Goal: Information Seeking & Learning: Understand process/instructions

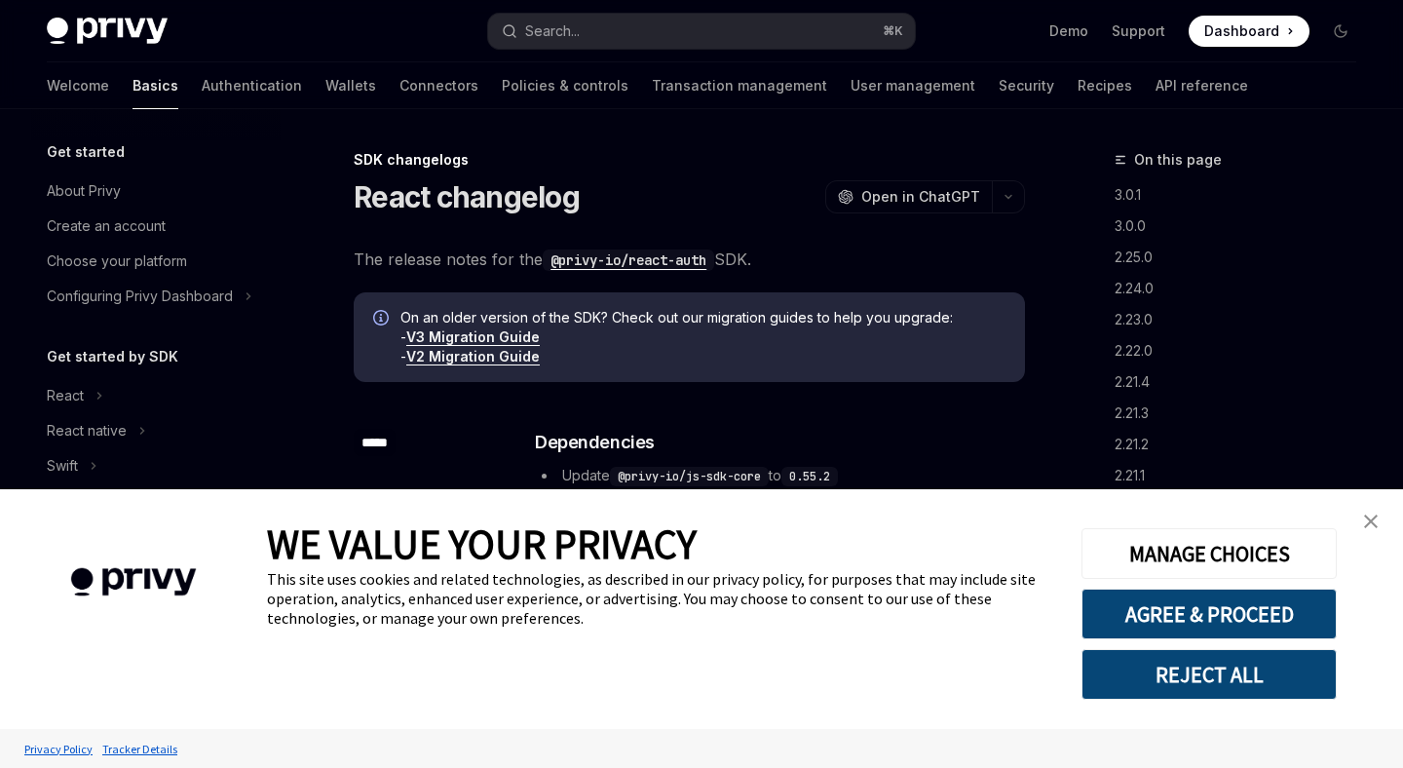
click at [649, 22] on button "Search... ⌘ K" at bounding box center [701, 31] width 426 height 35
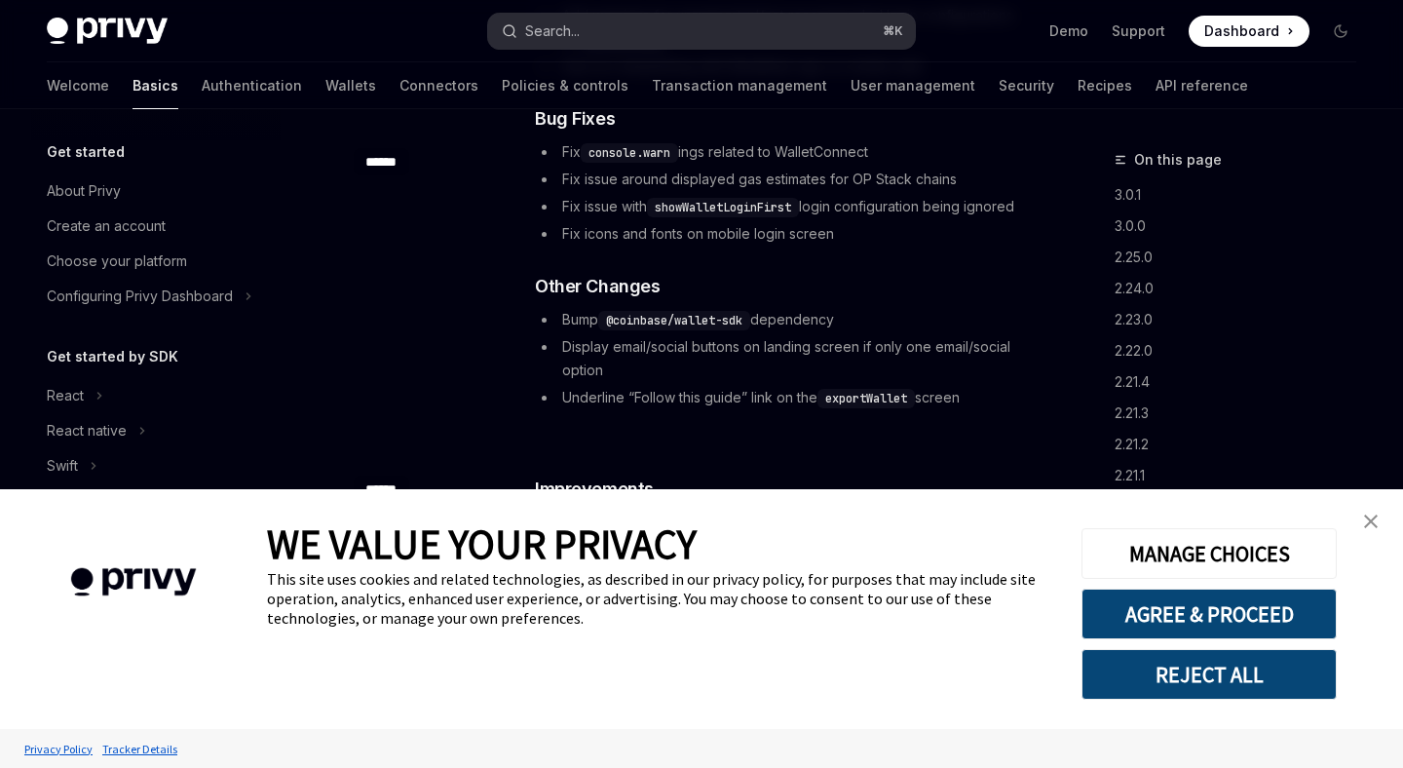
scroll to position [442, 0]
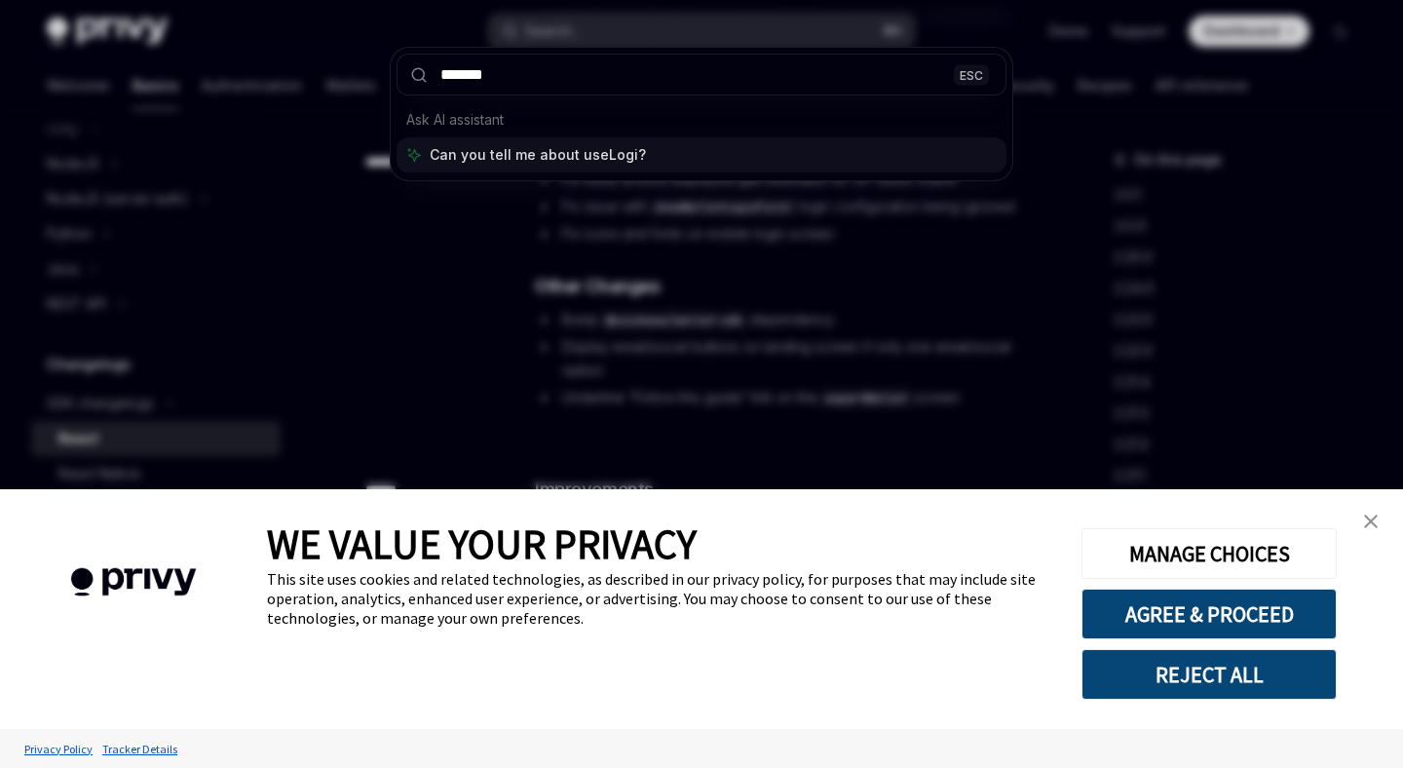
type input "********"
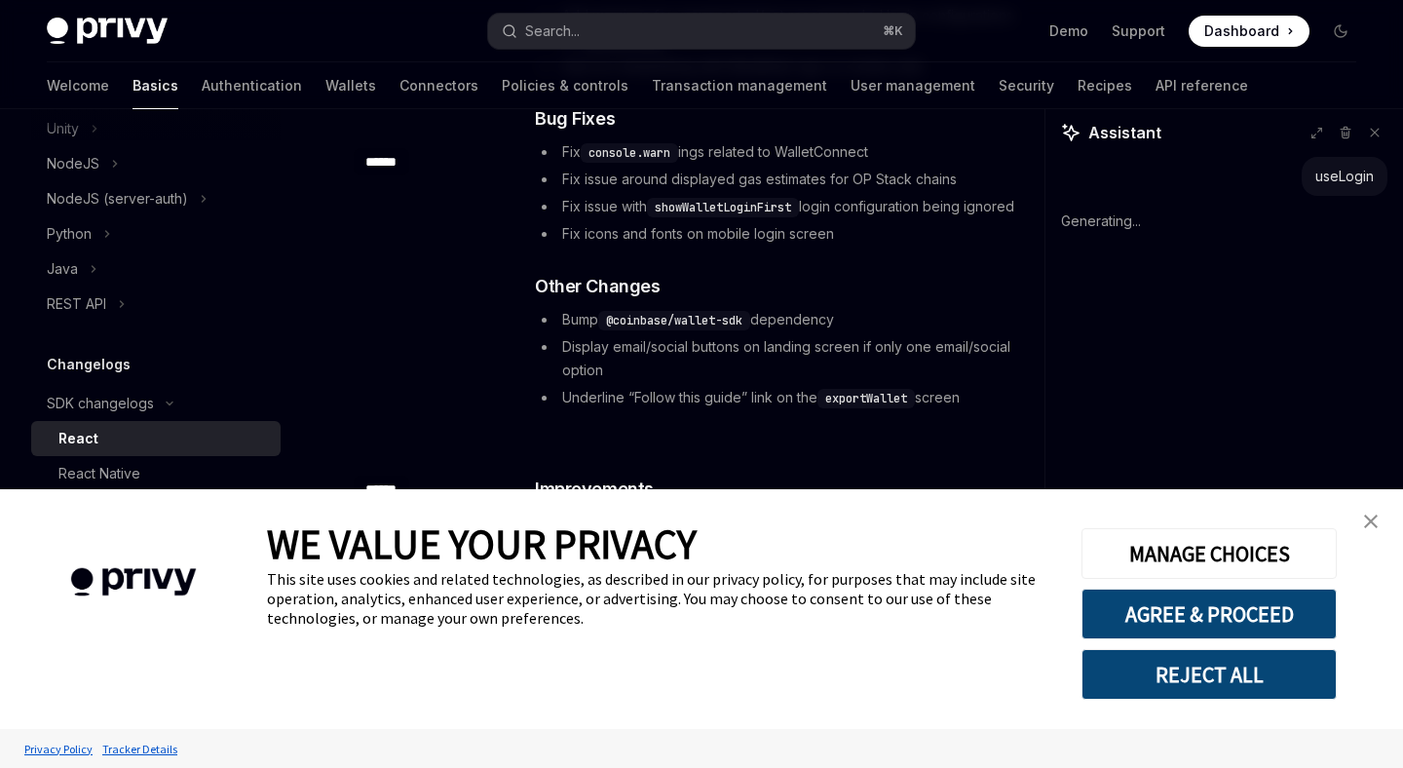
click at [1380, 522] on link "close banner" at bounding box center [1371, 521] width 39 height 39
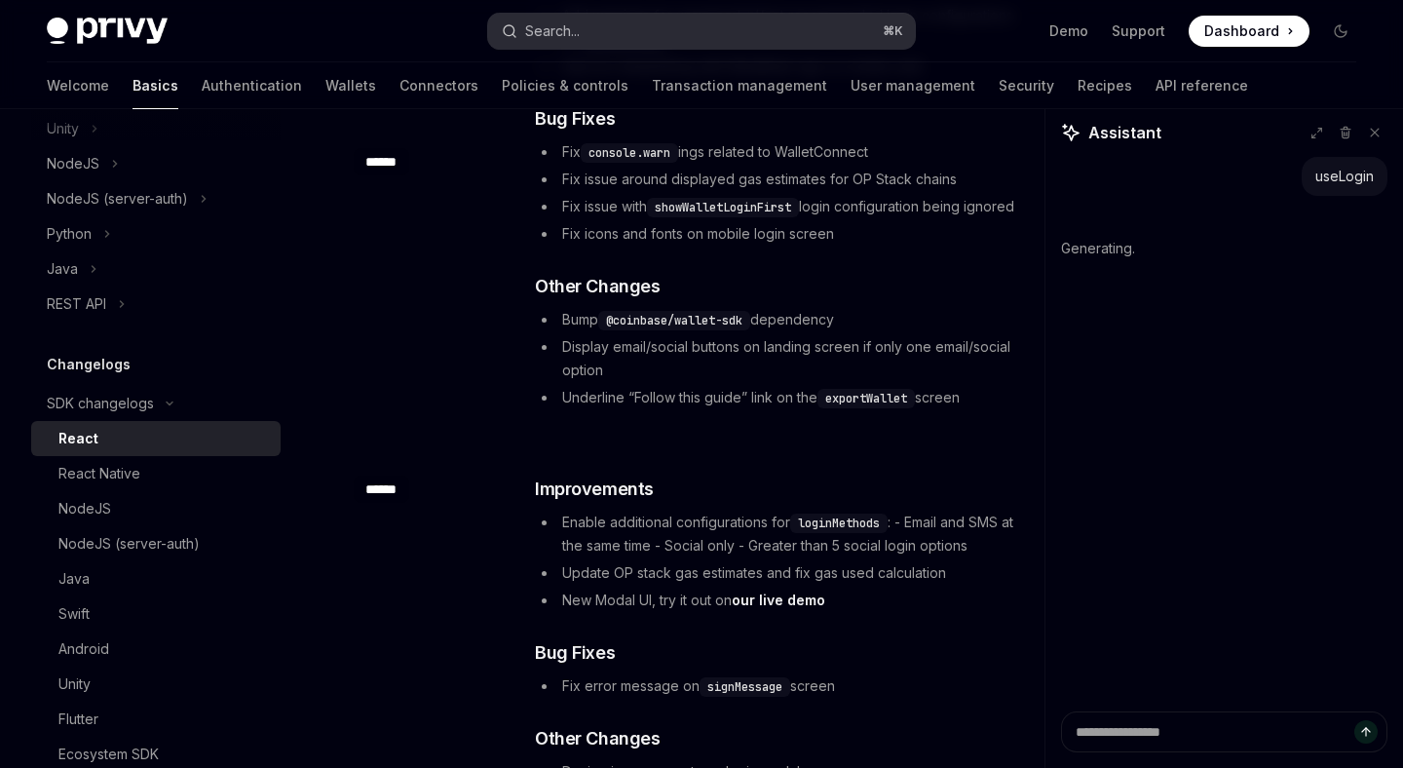
click at [634, 36] on button "Search... ⌘ K" at bounding box center [701, 31] width 426 height 35
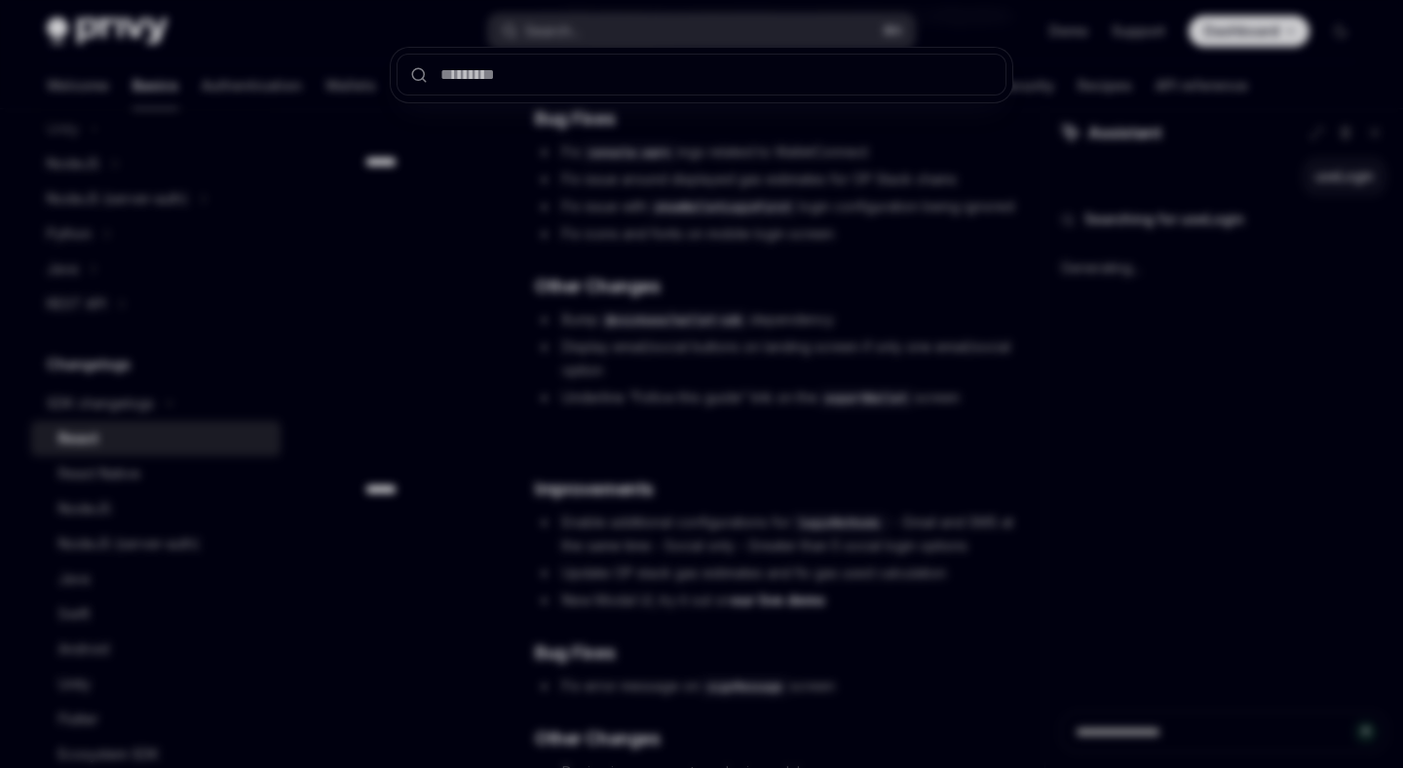
type textarea "*"
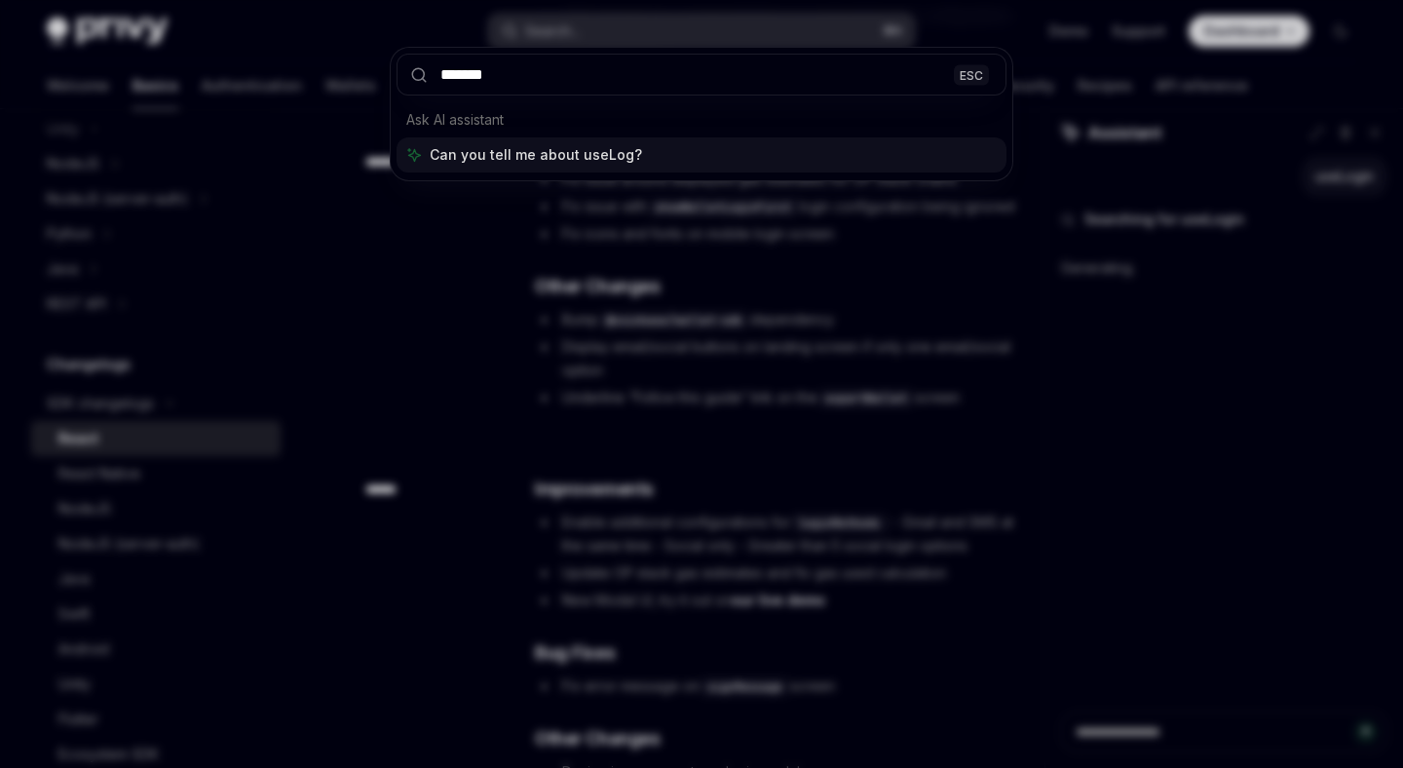
type input "********"
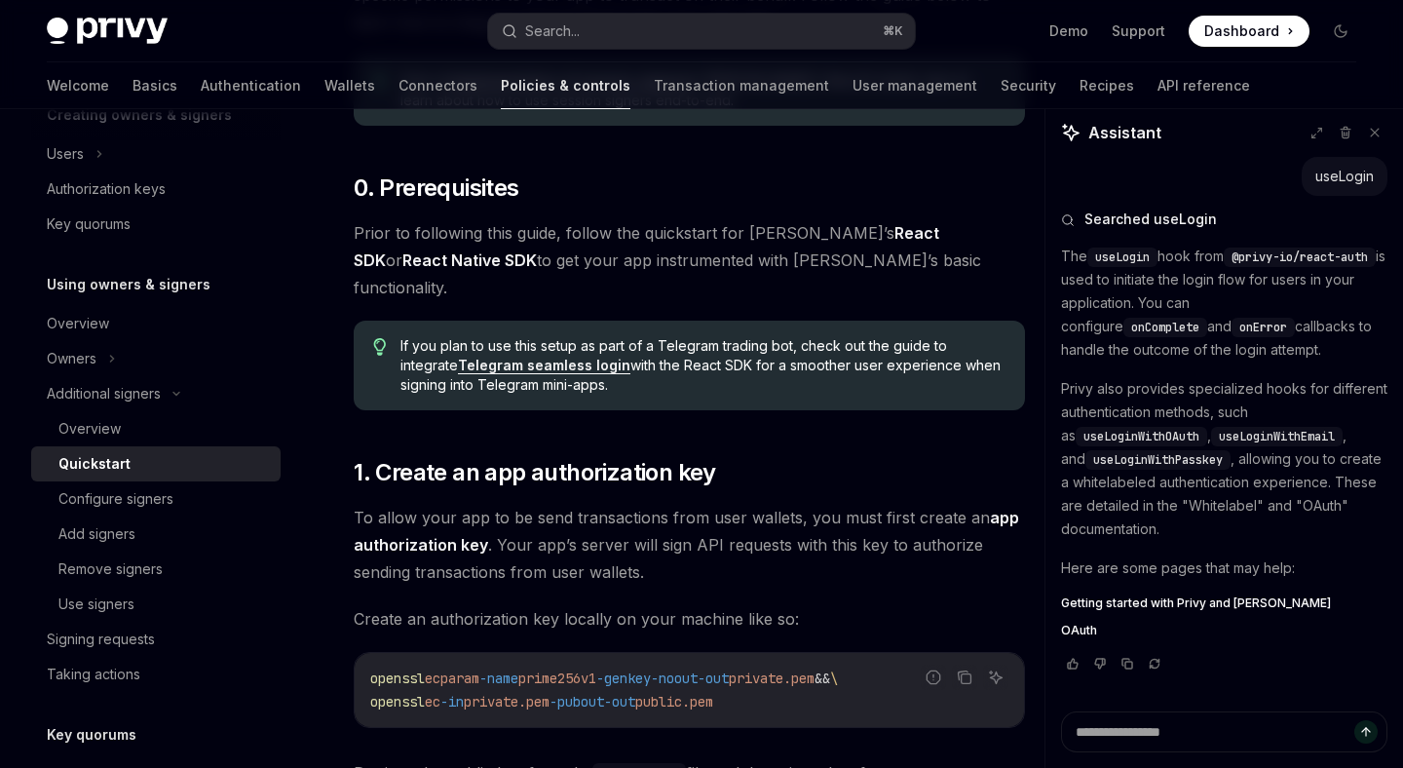
type textarea "*"
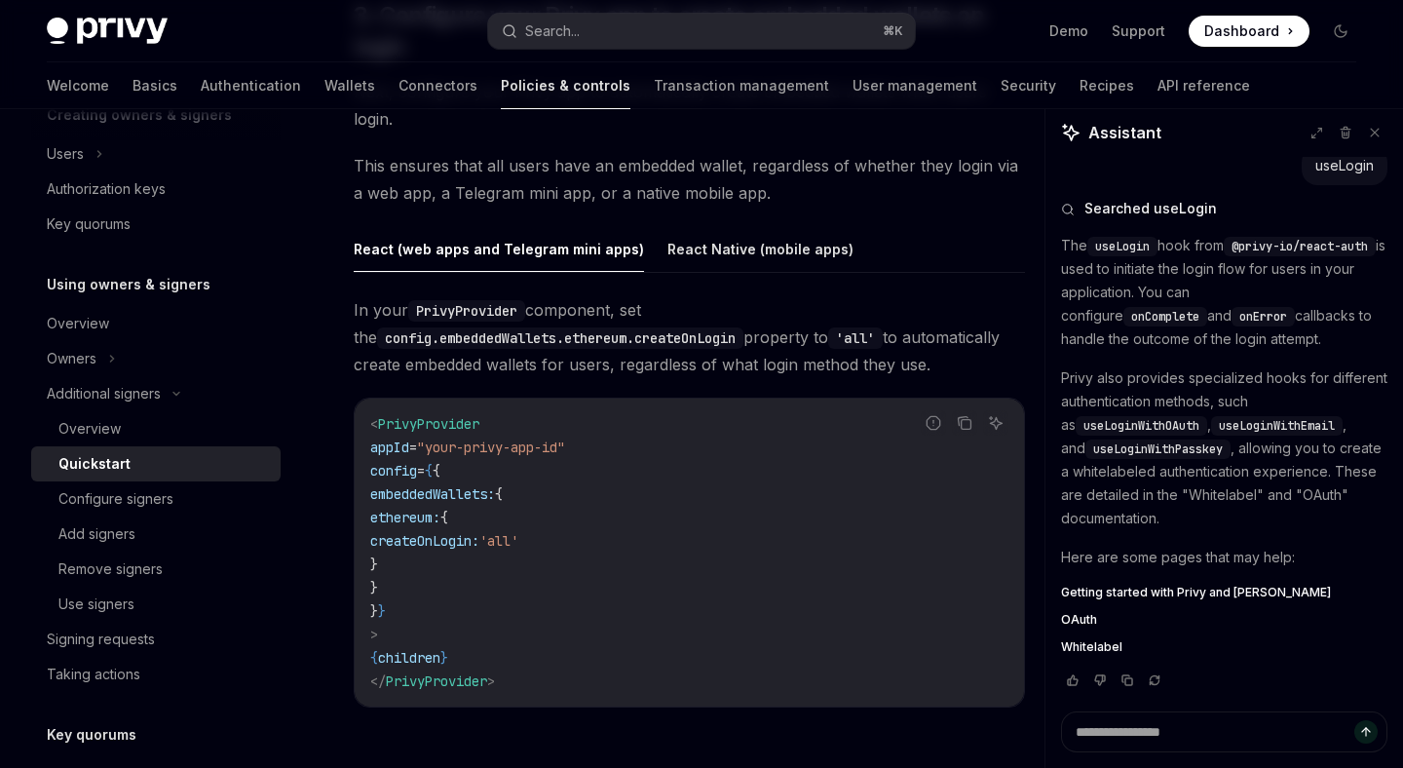
scroll to position [2056, 0]
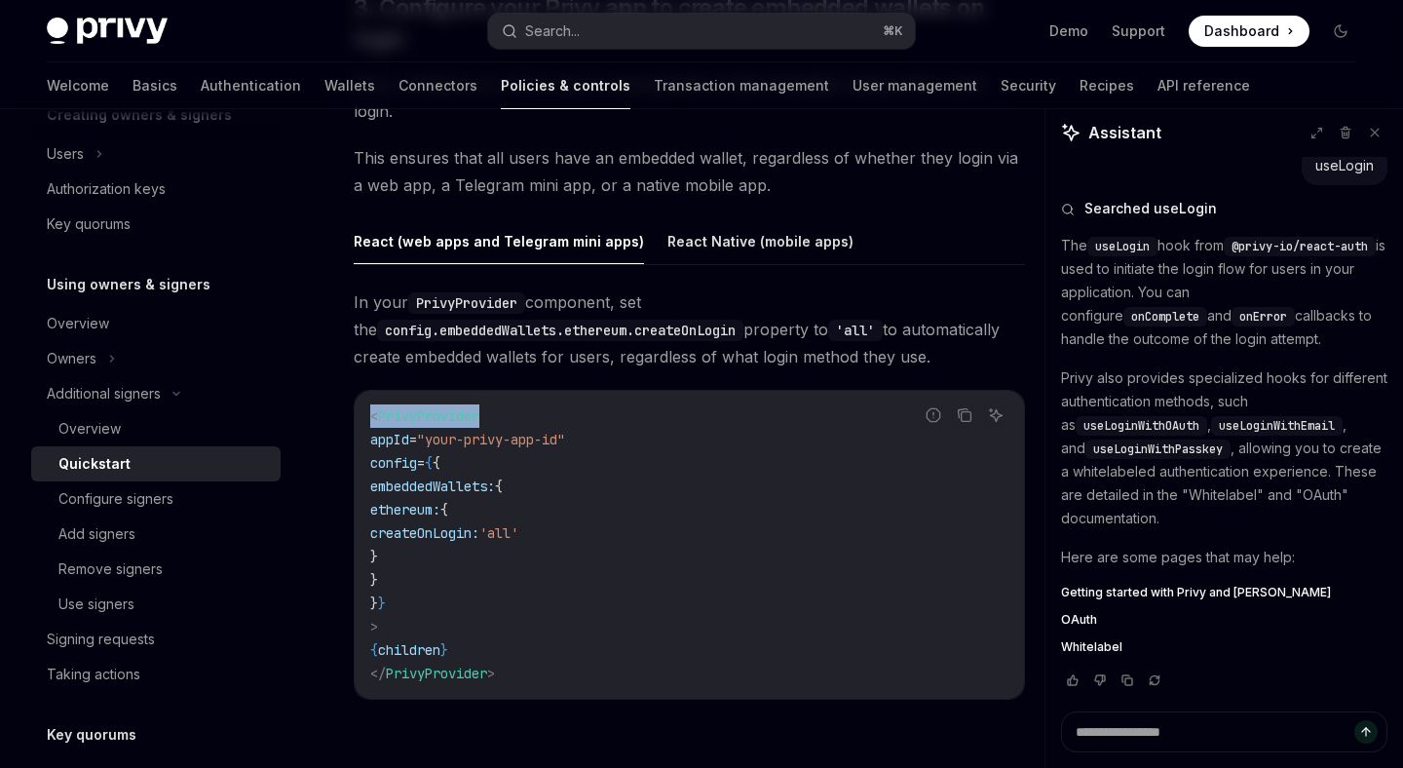
drag, startPoint x: 365, startPoint y: 330, endPoint x: 537, endPoint y: 330, distance: 172.5
click at [537, 391] on div "< PrivyProvider appId = "your-privy-app-id" config = { { embeddedWallets: { eth…" at bounding box center [690, 545] width 670 height 308
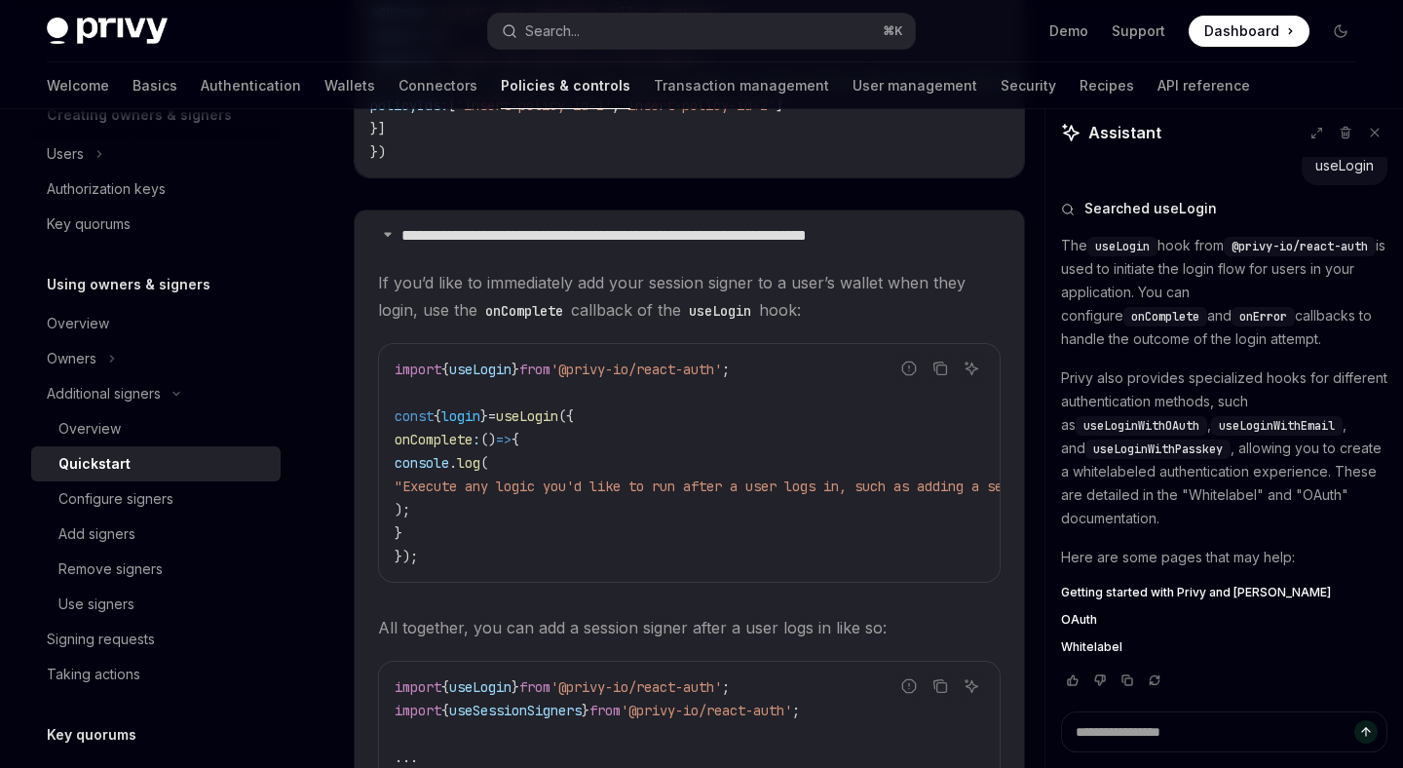
scroll to position [3788, 0]
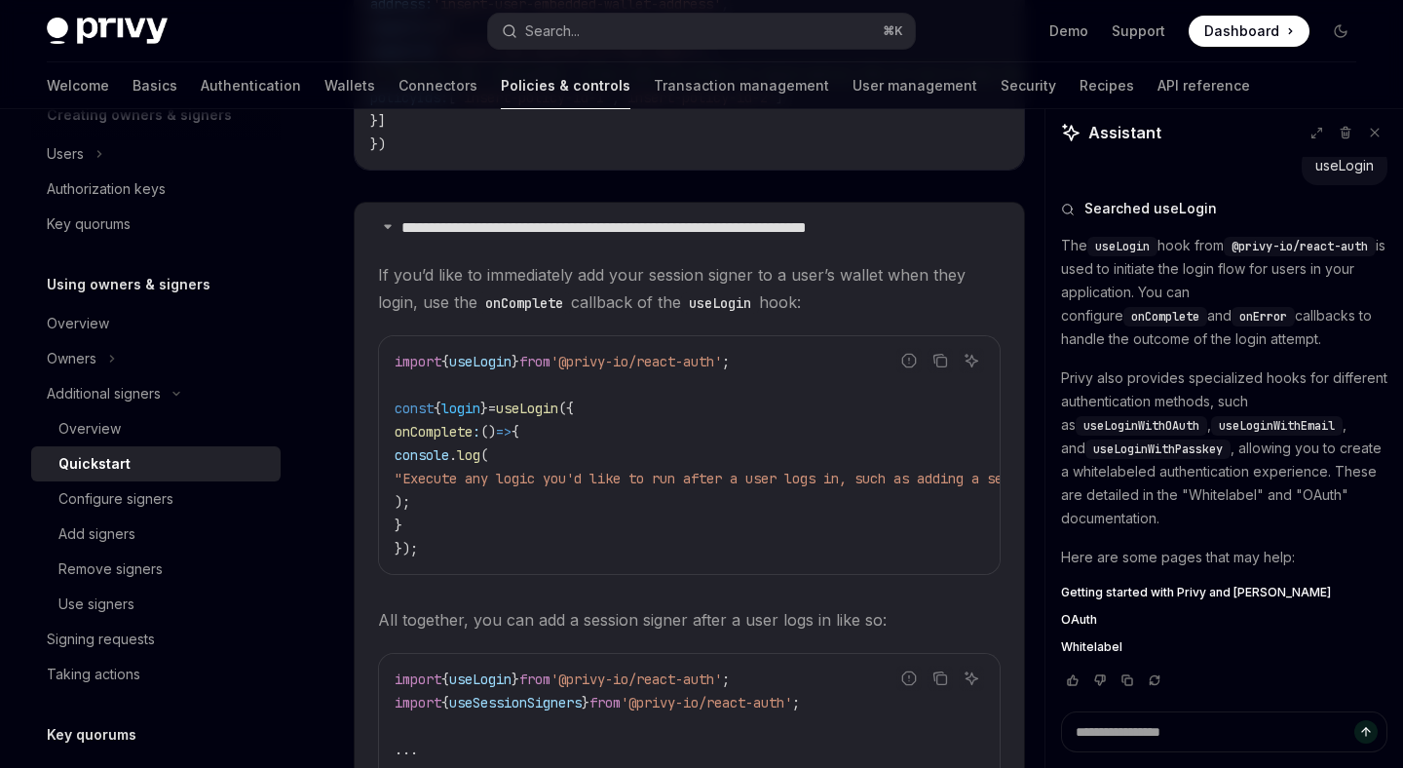
click at [496, 671] on span "useLogin" at bounding box center [480, 680] width 62 height 18
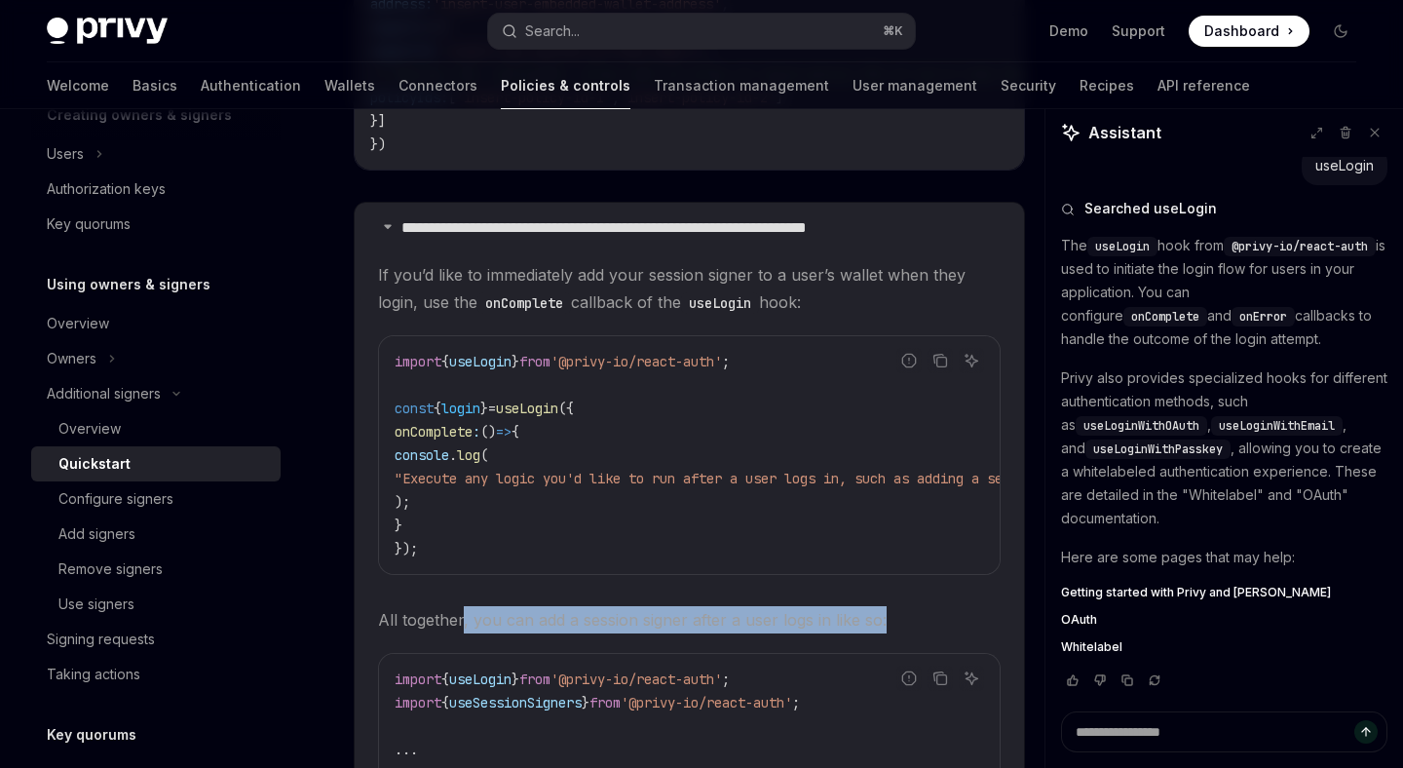
drag, startPoint x: 904, startPoint y: 519, endPoint x: 448, endPoint y: 519, distance: 456.1
click at [464, 606] on span "All together, you can add a session signer after a user logs in like so:" at bounding box center [689, 619] width 623 height 27
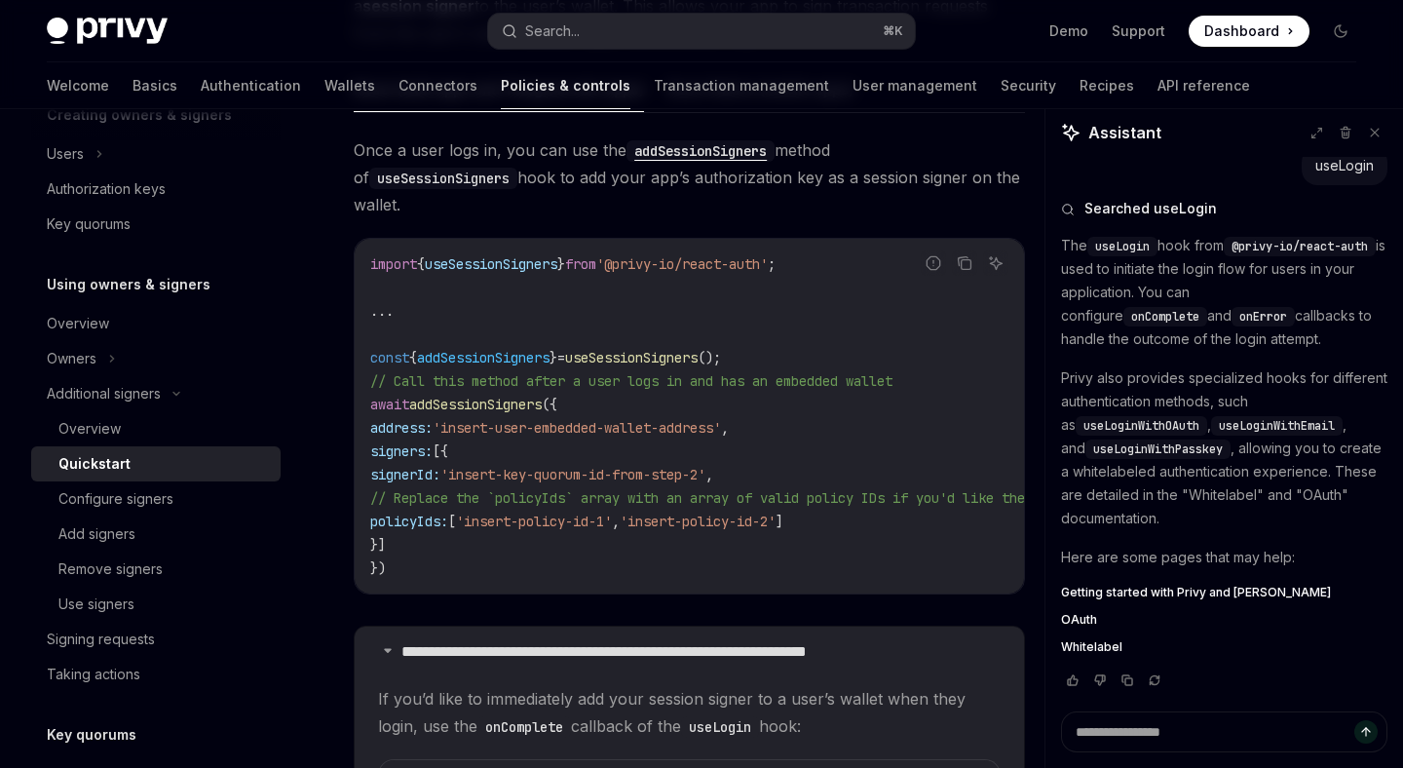
scroll to position [3360, 0]
